Goal: Check status: Check status

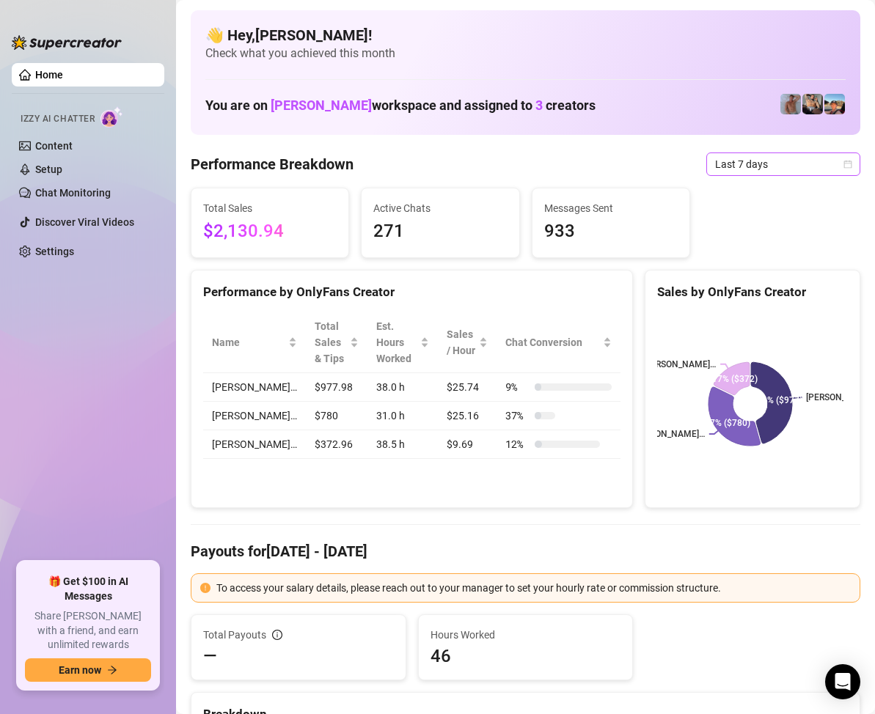
click at [844, 168] on icon "calendar" at bounding box center [848, 164] width 8 height 8
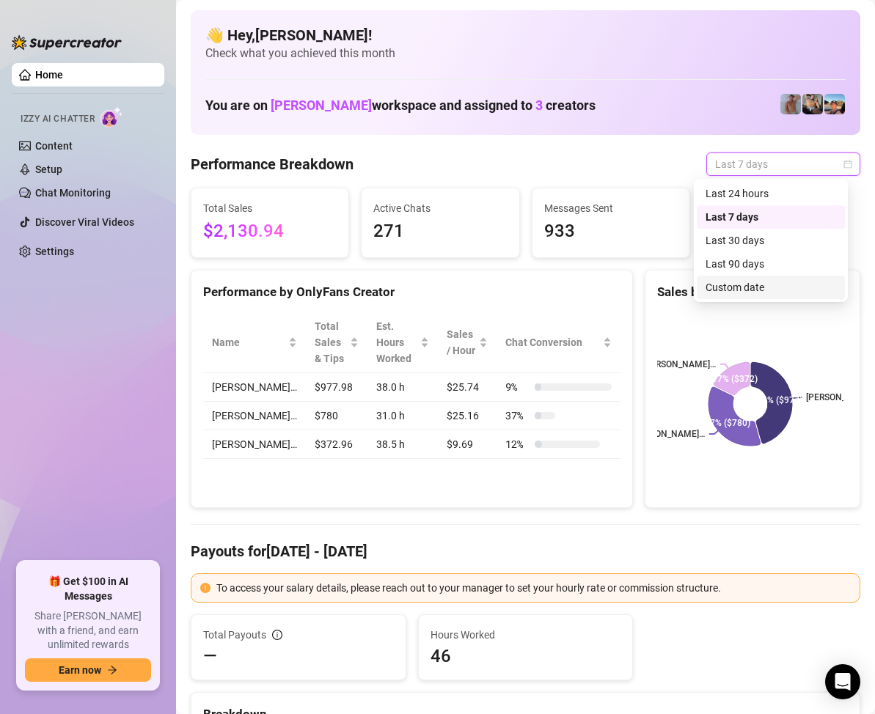
click at [752, 282] on div "Custom date" at bounding box center [770, 287] width 131 height 16
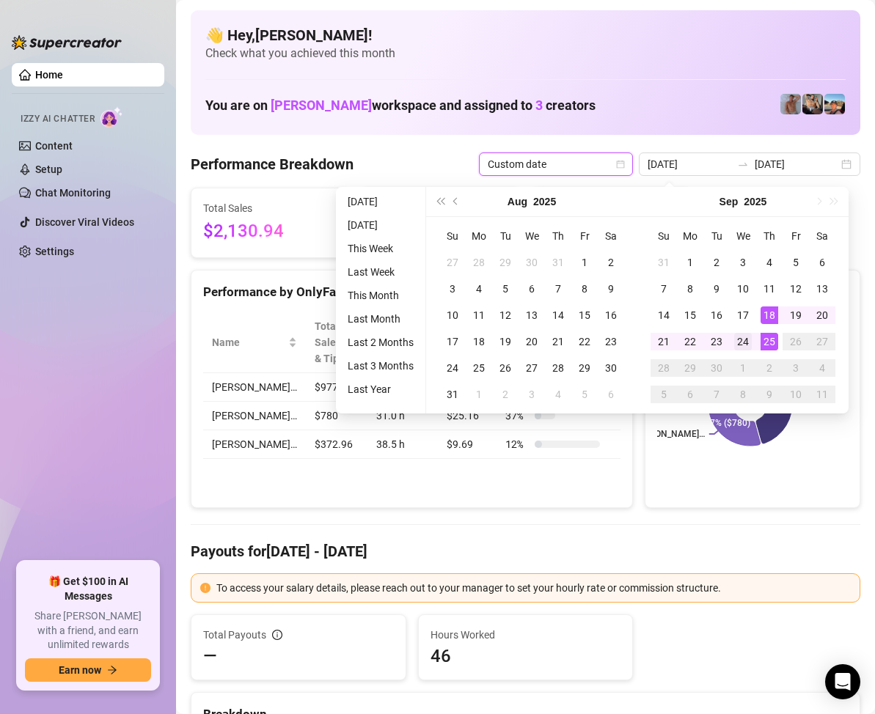
type input "[DATE]"
click at [744, 333] on div "24" at bounding box center [743, 342] width 18 height 18
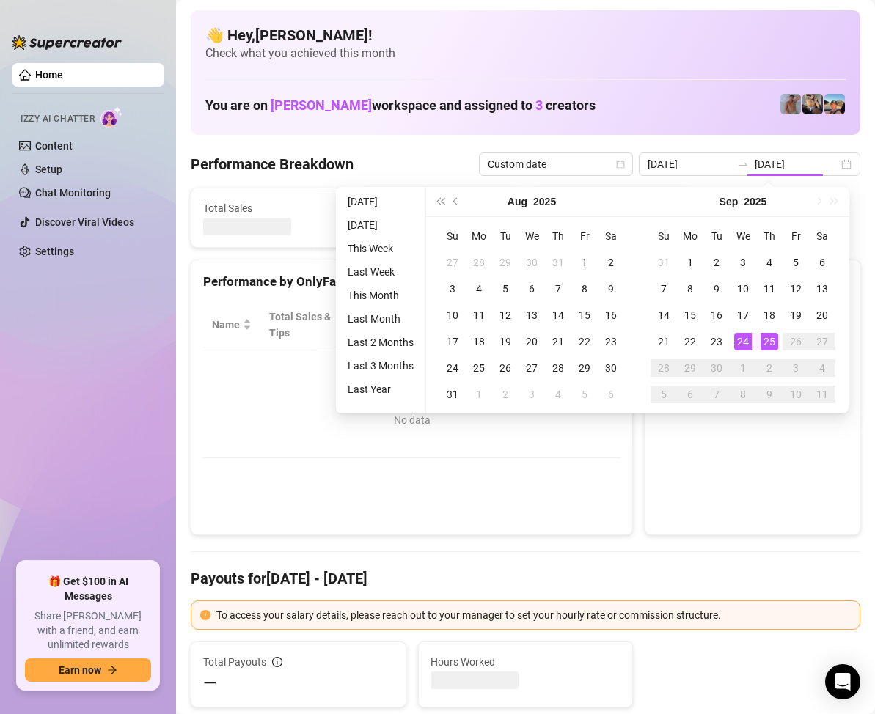
type input "[DATE]"
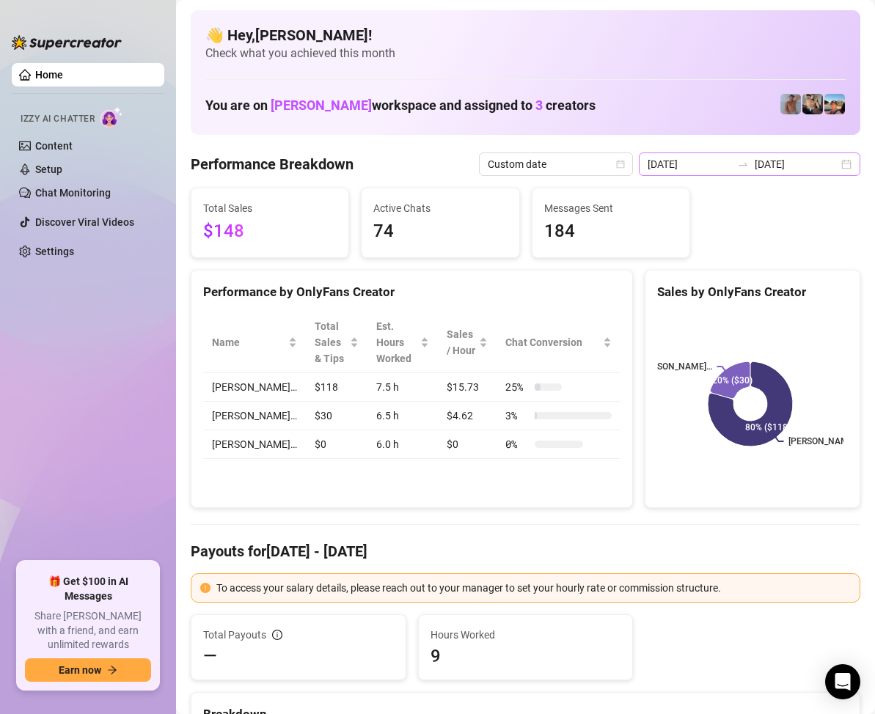
click at [829, 158] on div "[DATE] [DATE]" at bounding box center [749, 164] width 221 height 23
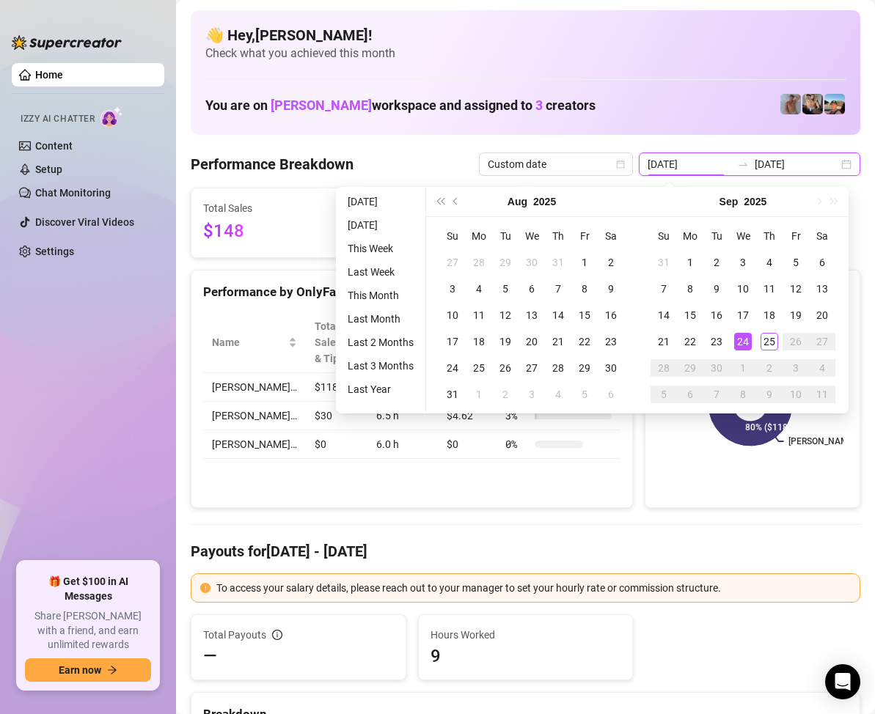
click at [835, 163] on div "[DATE] [DATE]" at bounding box center [749, 164] width 221 height 23
type input "[DATE]"
click at [765, 340] on div "25" at bounding box center [769, 342] width 18 height 18
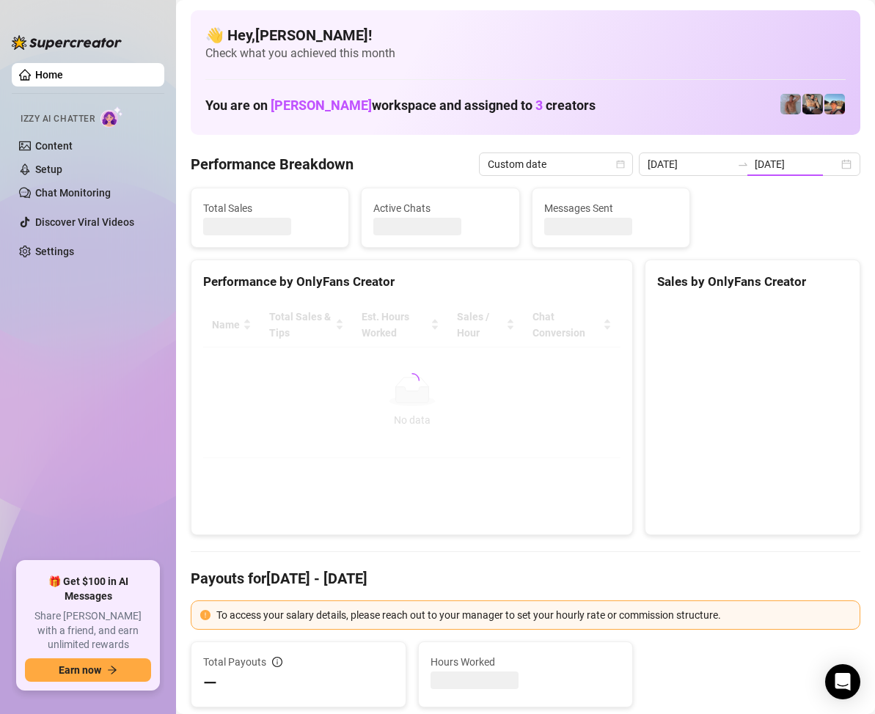
type input "[DATE]"
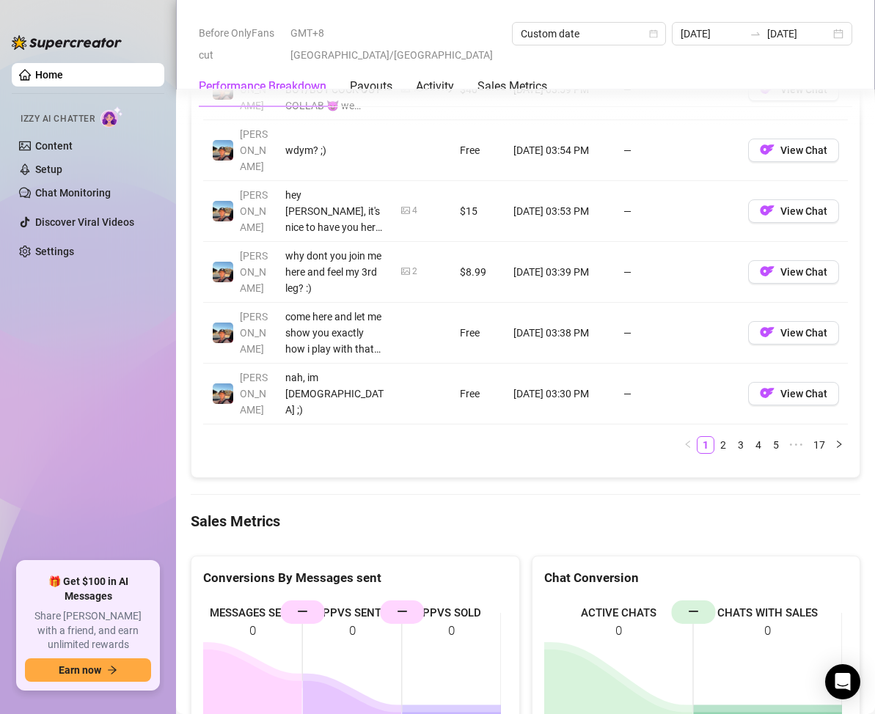
scroll to position [1907, 0]
